Goal: Task Accomplishment & Management: Manage account settings

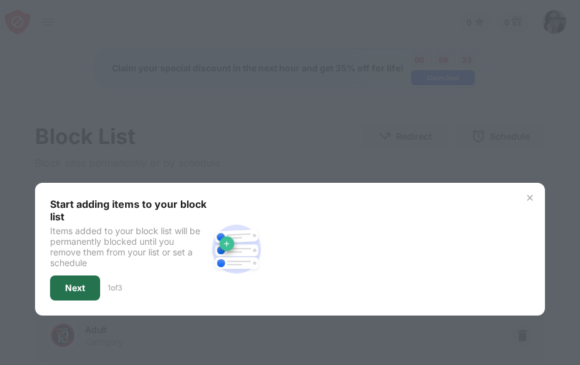
click at [71, 288] on div "Next" at bounding box center [75, 288] width 20 height 10
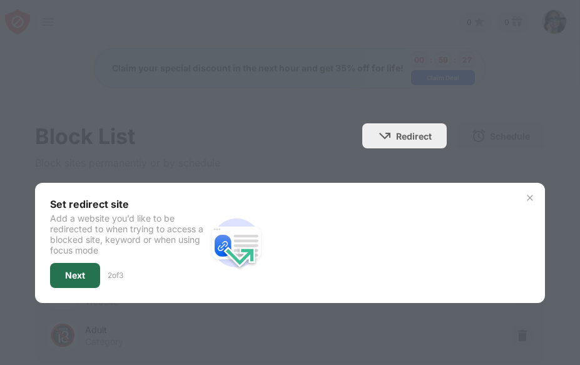
click at [71, 275] on div "Next" at bounding box center [75, 275] width 20 height 10
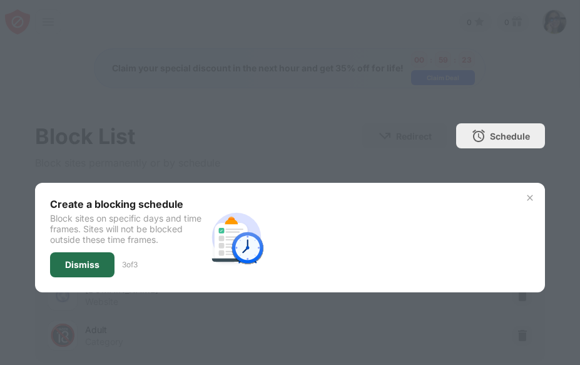
click at [71, 260] on div "Dismiss" at bounding box center [82, 265] width 34 height 10
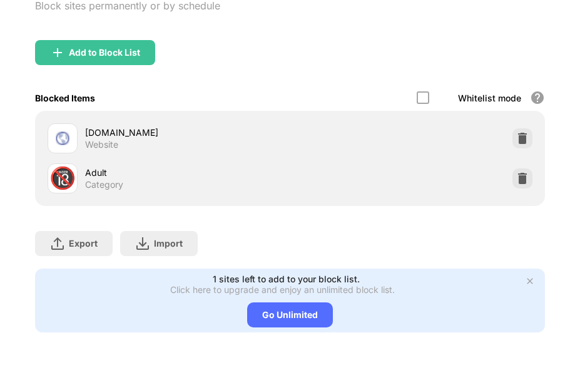
scroll to position [169, 0]
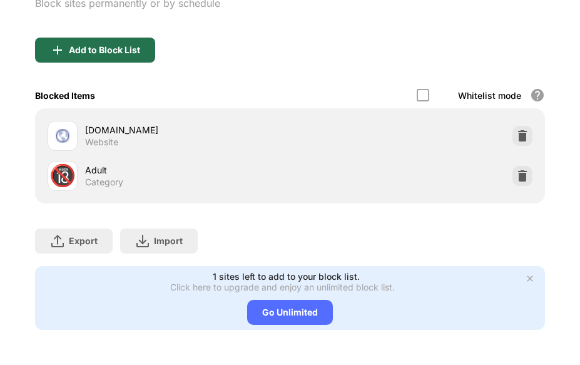
click at [109, 45] on div "Add to Block List" at bounding box center [104, 50] width 71 height 10
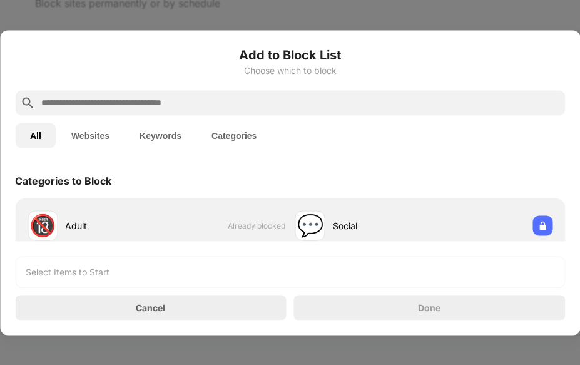
click at [67, 102] on input "text" at bounding box center [300, 102] width 520 height 15
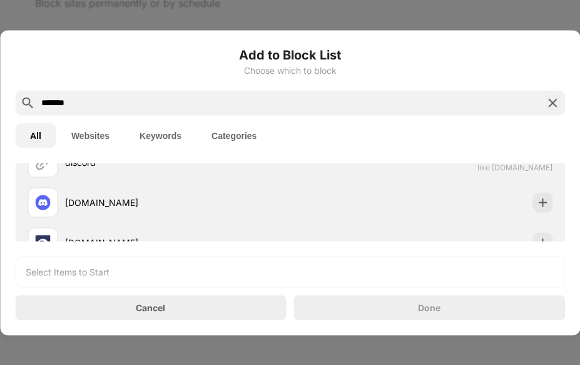
scroll to position [63, 0]
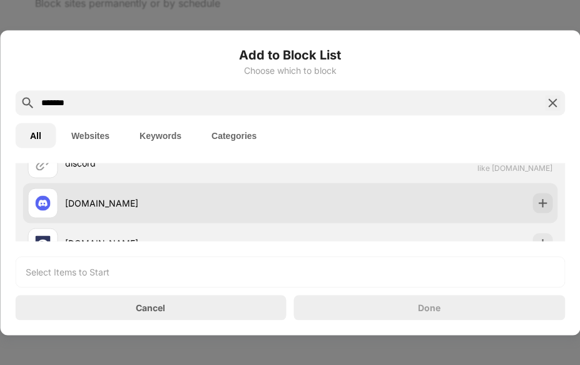
type input "*******"
click at [161, 206] on div "discord.com" at bounding box center [177, 202] width 225 height 13
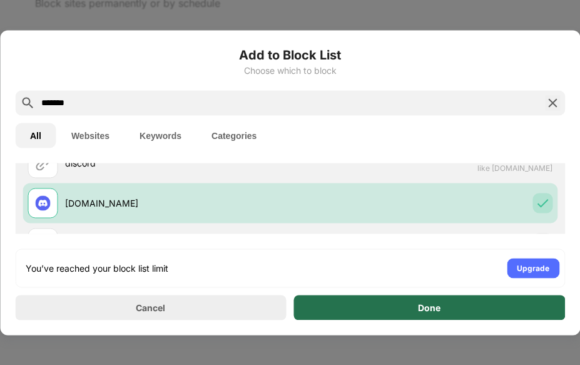
click at [420, 306] on div "Done" at bounding box center [429, 307] width 23 height 10
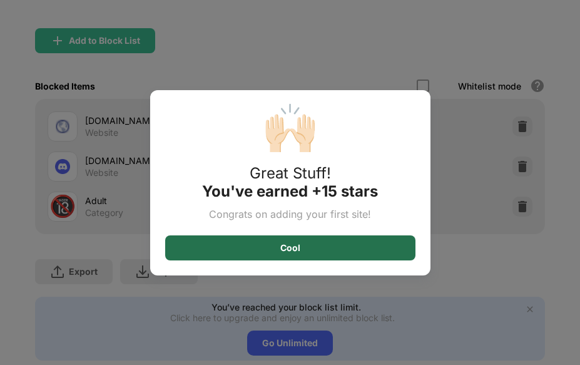
click at [289, 247] on div "Cool" at bounding box center [290, 248] width 20 height 10
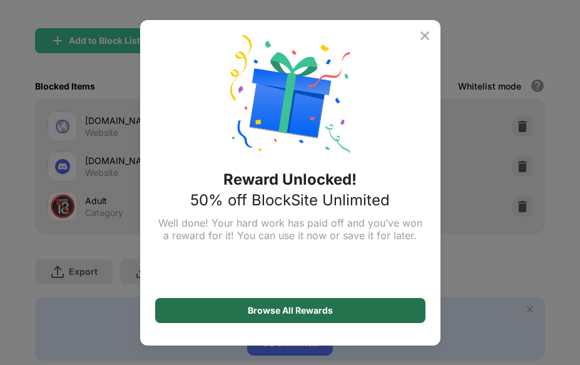
click at [266, 308] on div "Browse All Rewards" at bounding box center [290, 310] width 85 height 10
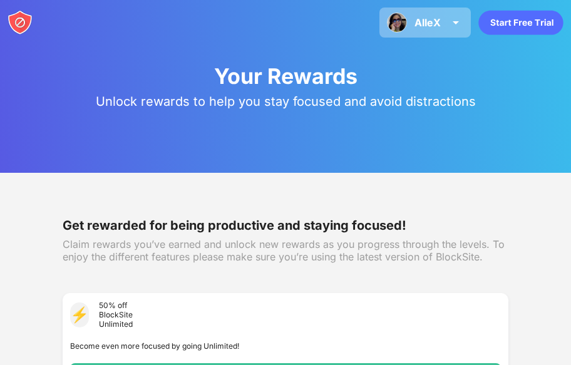
click at [456, 26] on img at bounding box center [455, 22] width 15 height 15
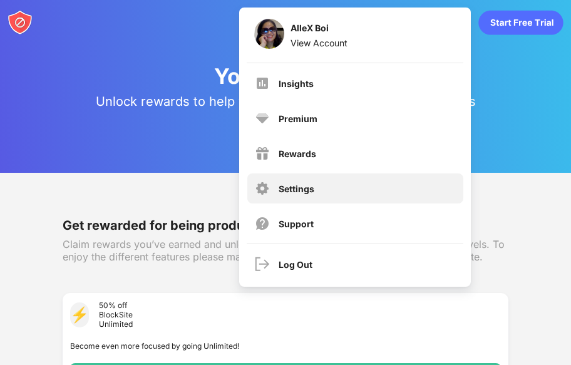
click at [309, 192] on div "Settings" at bounding box center [296, 188] width 36 height 11
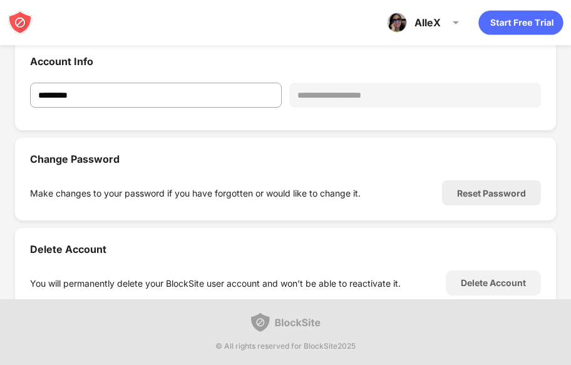
scroll to position [250, 0]
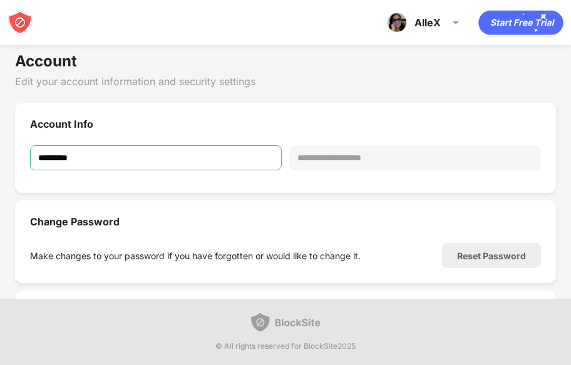
drag, startPoint x: 89, startPoint y: 158, endPoint x: 19, endPoint y: 143, distance: 71.5
click at [19, 143] on div "**********" at bounding box center [285, 148] width 541 height 90
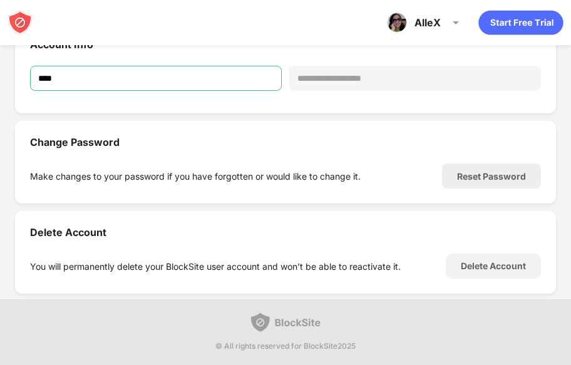
scroll to position [339, 0]
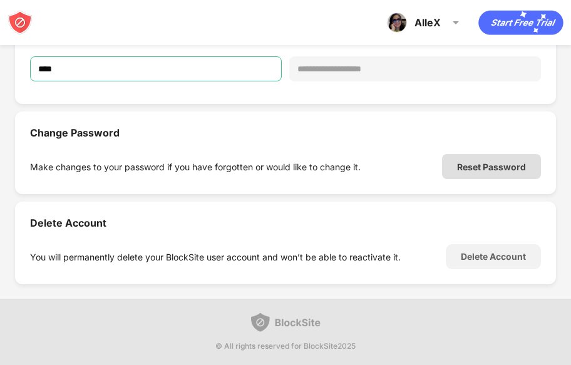
type input "****"
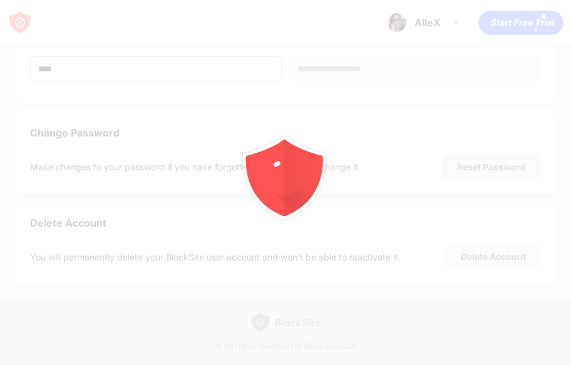
click at [486, 165] on div "**********" at bounding box center [285, 149] width 571 height 430
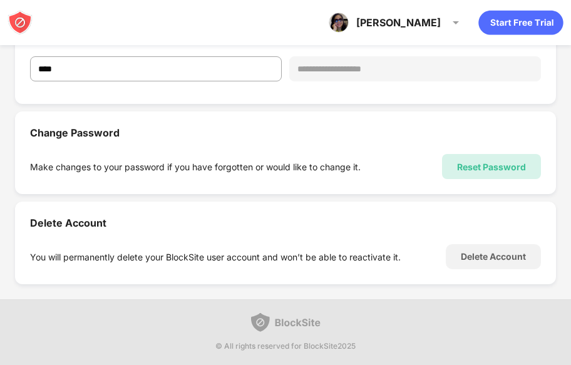
click at [473, 166] on div "Reset Password" at bounding box center [491, 166] width 69 height 11
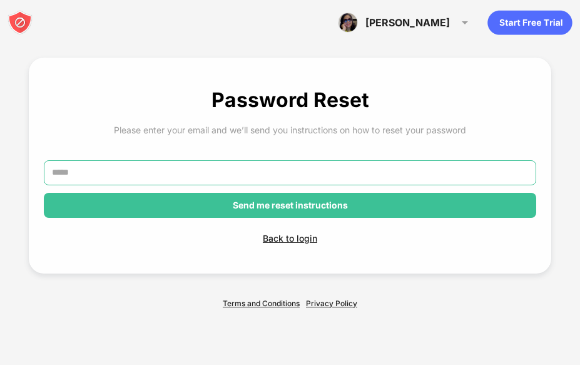
click at [106, 163] on input "text" at bounding box center [290, 172] width 492 height 25
type input "**********"
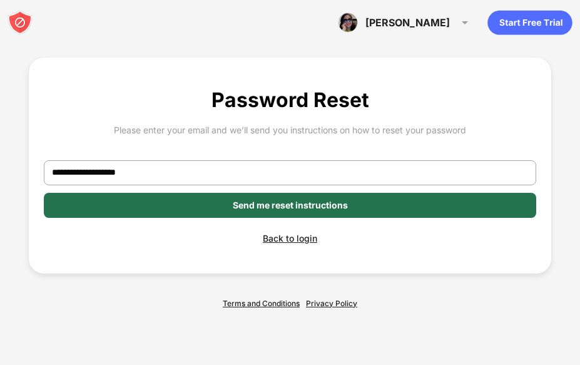
click at [307, 200] on div "Send me reset instructions" at bounding box center [290, 205] width 115 height 10
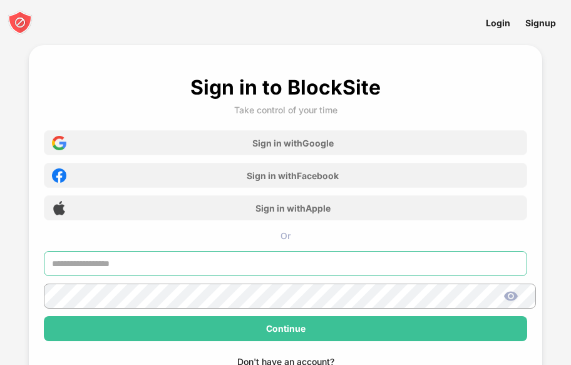
click at [196, 260] on input "text" at bounding box center [286, 263] width 484 height 25
type input "**********"
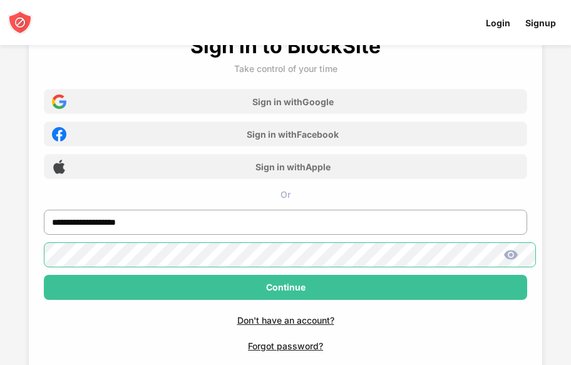
scroll to position [63, 0]
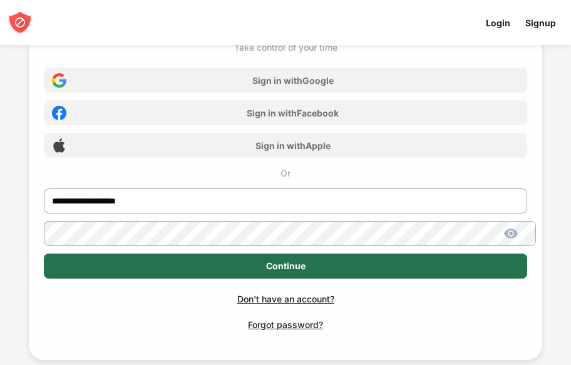
click at [292, 266] on div "Continue" at bounding box center [285, 266] width 39 height 10
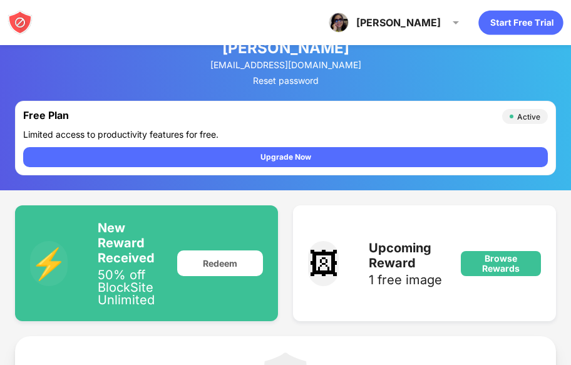
scroll to position [125, 0]
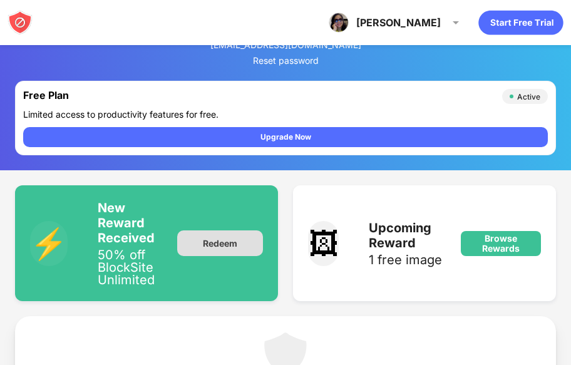
click at [218, 245] on div "Redeem" at bounding box center [220, 243] width 86 height 26
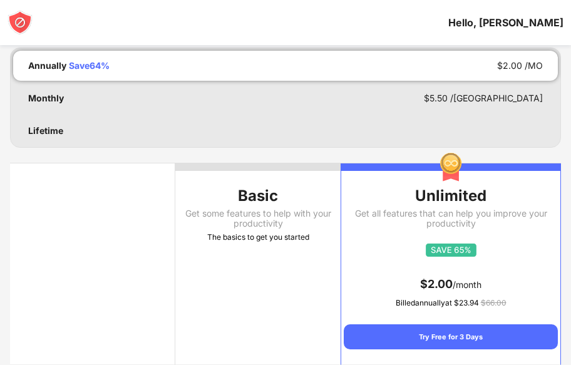
scroll to position [63, 0]
